Goal: Task Accomplishment & Management: Use online tool/utility

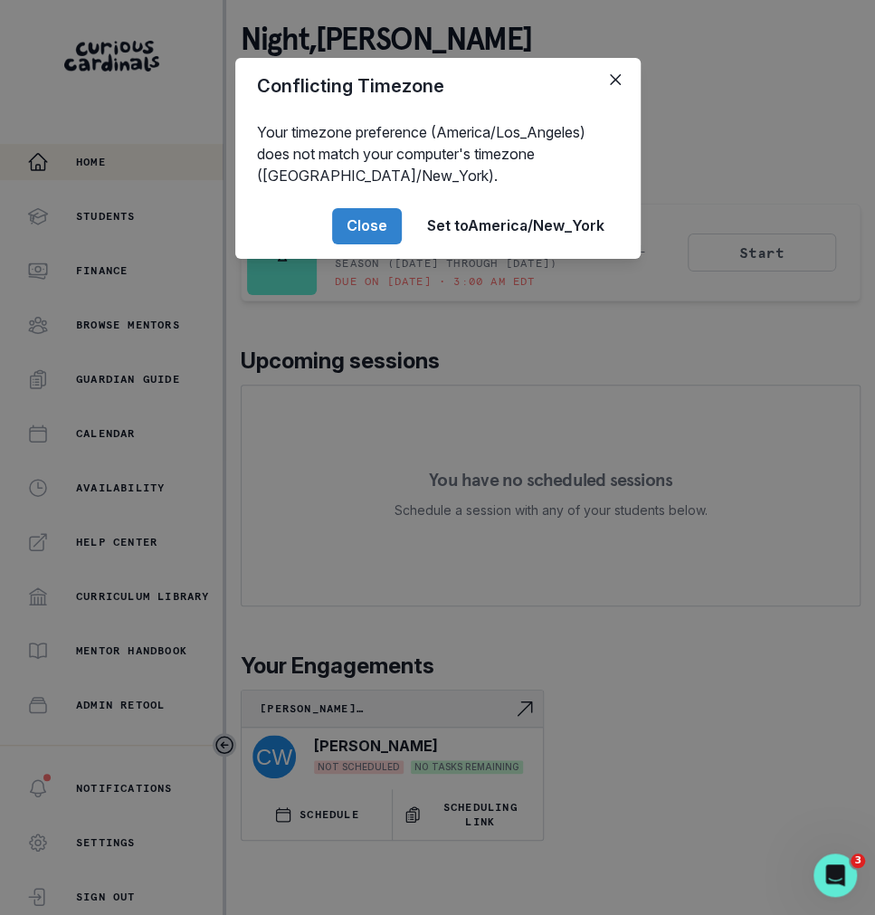
click at [51, 411] on div "Conflicting Timezone Your timezone preference (America/Los_Angeles) does not ma…" at bounding box center [437, 457] width 875 height 915
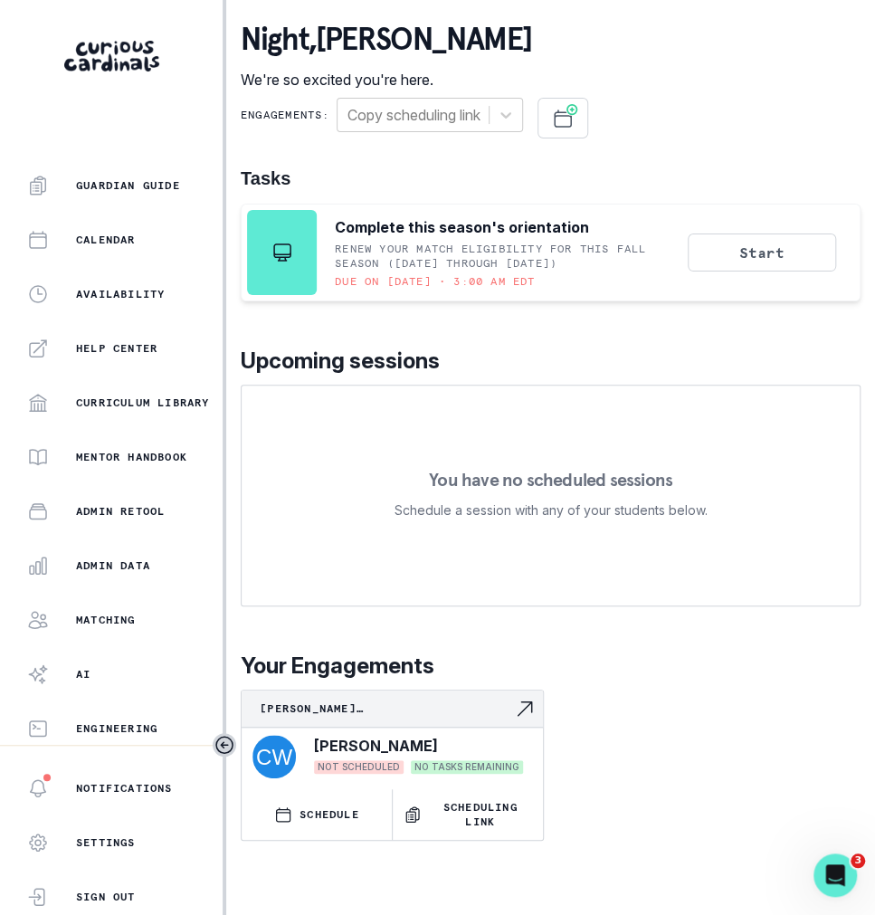
scroll to position [196, 0]
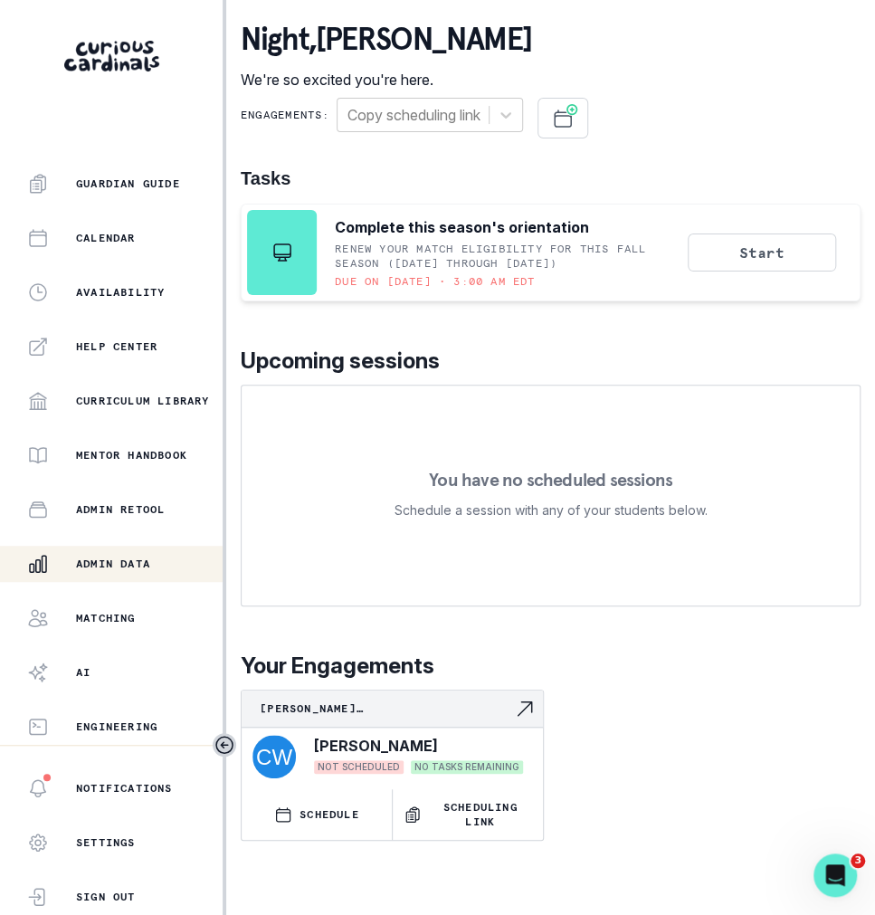
click at [129, 573] on div "Admin Data" at bounding box center [125, 564] width 196 height 22
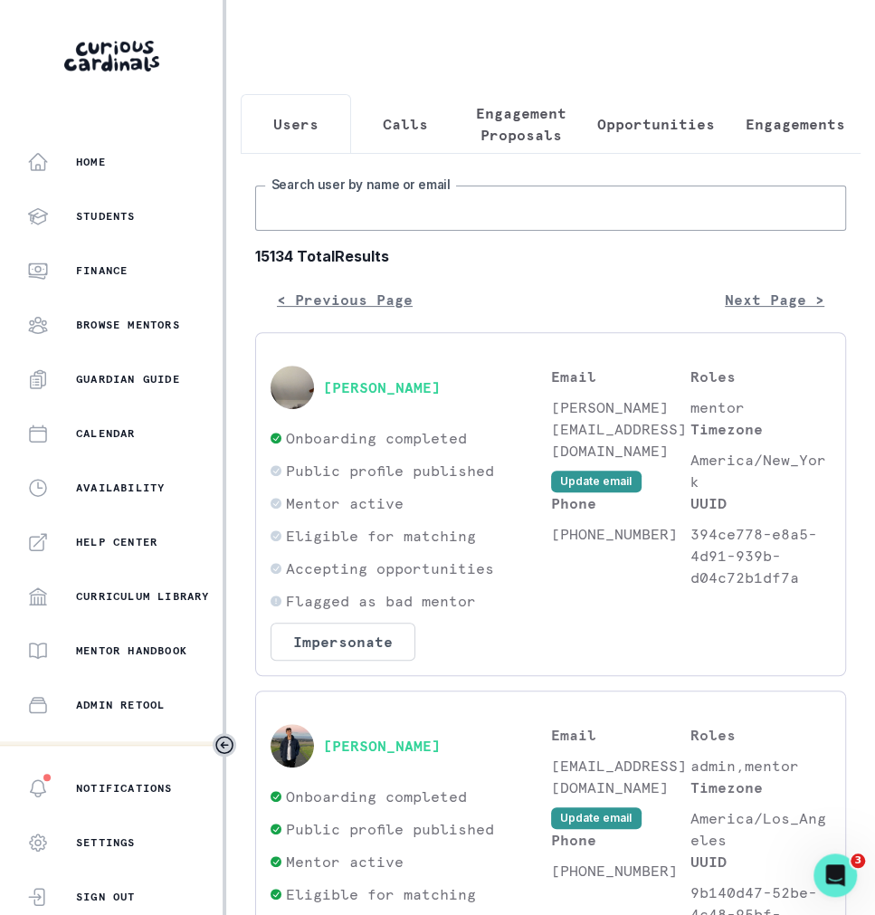
click at [295, 220] on input "Search user by name or email" at bounding box center [550, 208] width 591 height 45
paste input "[PERSON_NAME]"
type input "[PERSON_NAME]"
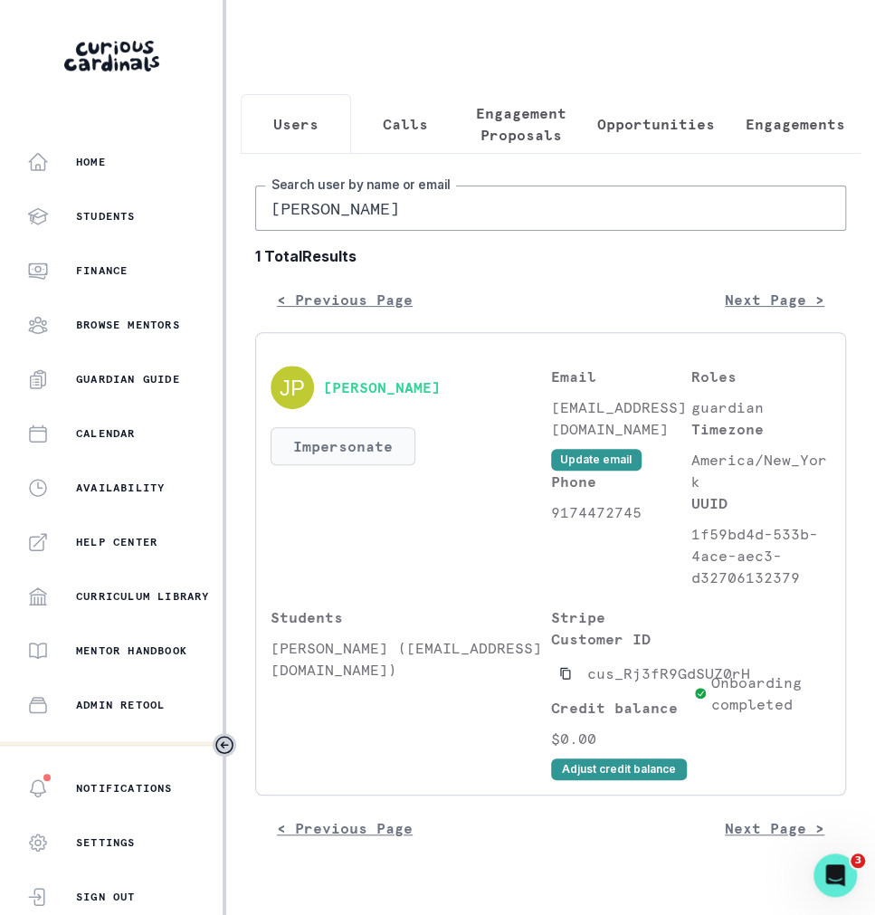
click at [363, 444] on button "Impersonate" at bounding box center [343, 446] width 145 height 38
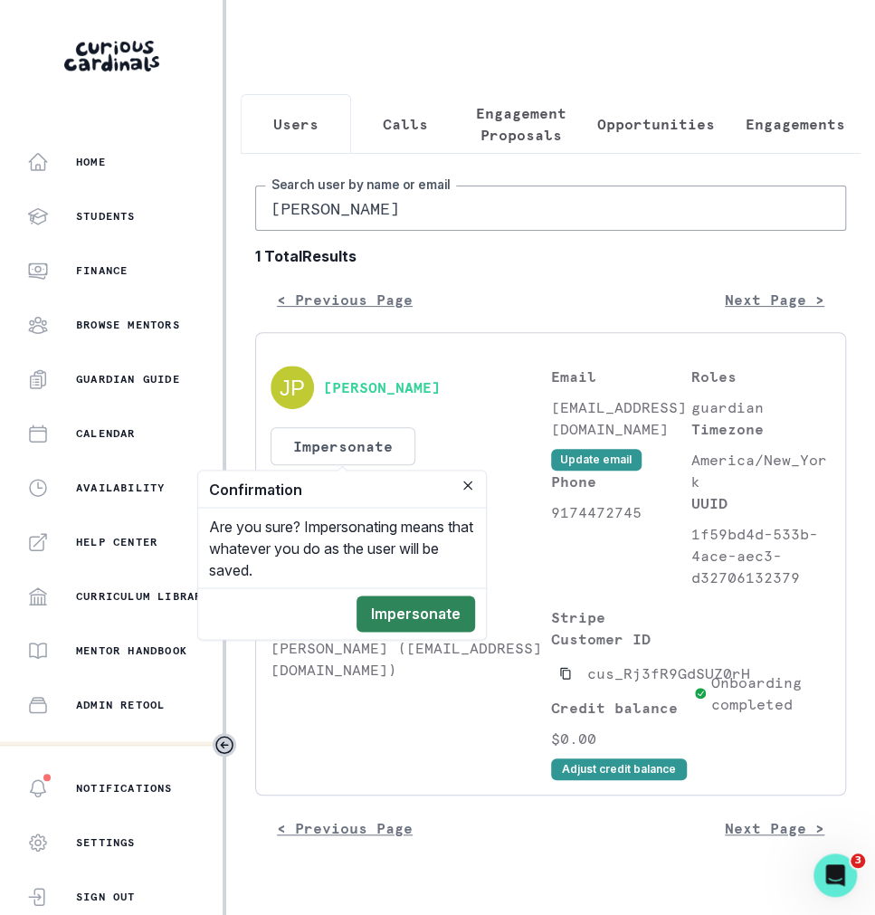
click at [401, 613] on button "Impersonate" at bounding box center [416, 614] width 119 height 36
